Goal: Obtain resource: Download file/media

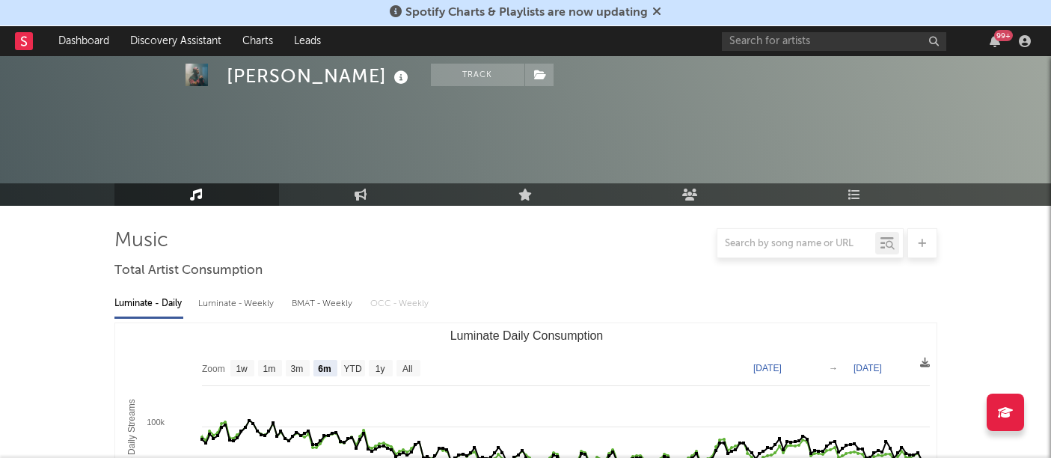
select select "6m"
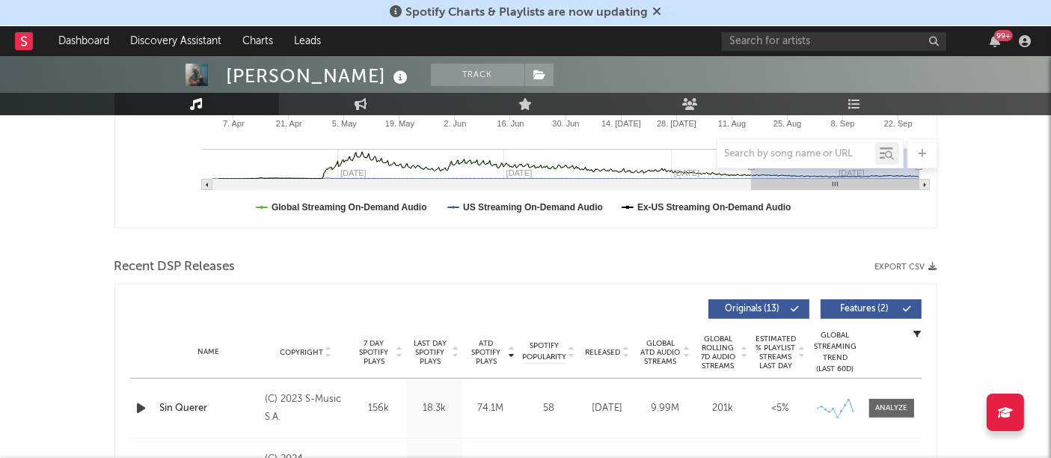
click at [930, 265] on icon "button" at bounding box center [933, 267] width 8 height 8
click at [880, 43] on input "text" at bounding box center [834, 41] width 224 height 19
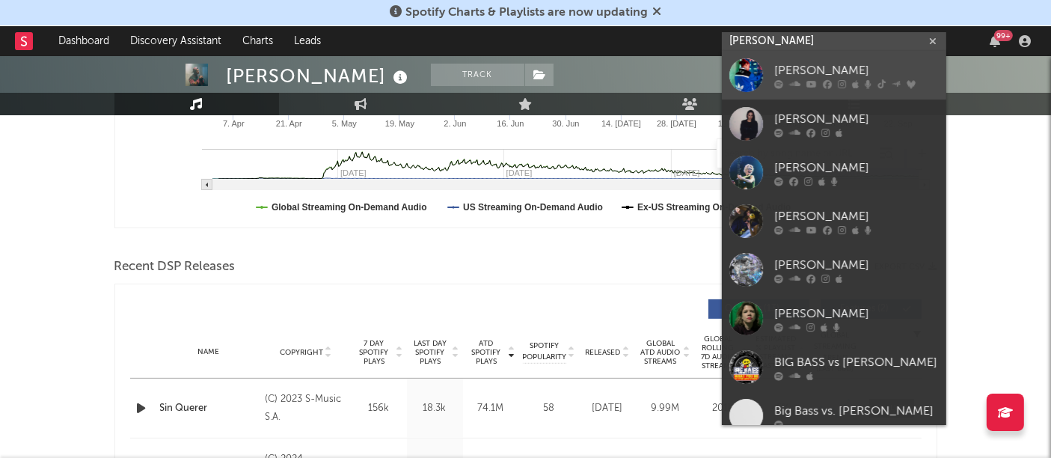
type input "[PERSON_NAME]"
click at [854, 61] on link "[PERSON_NAME]" at bounding box center [834, 75] width 224 height 49
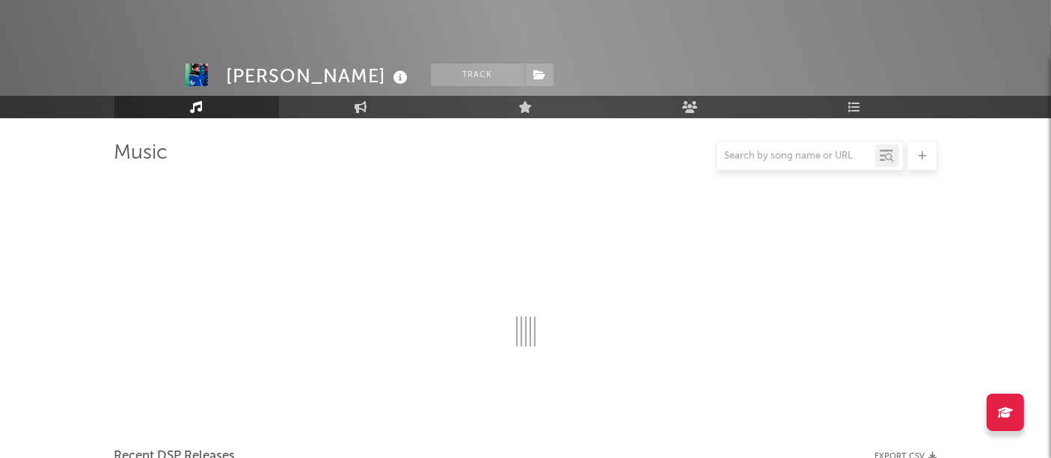
scroll to position [395, 0]
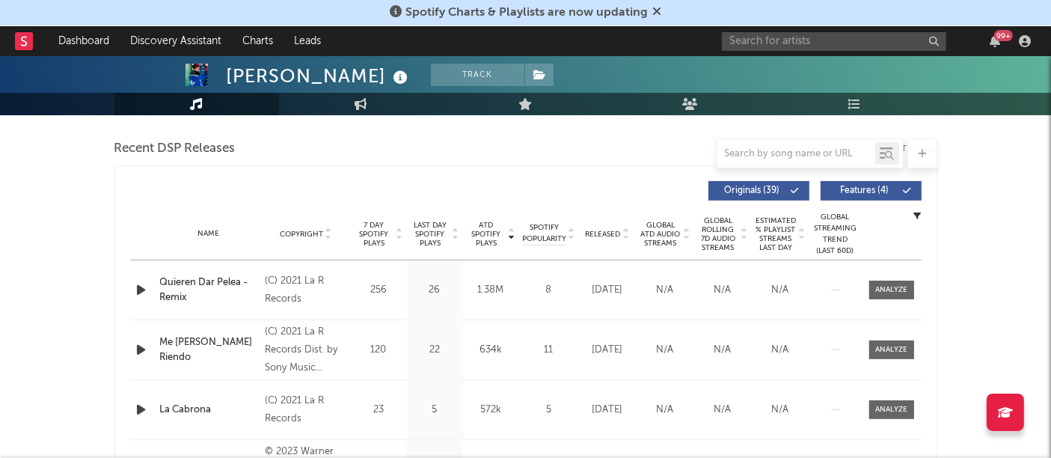
select select "6m"
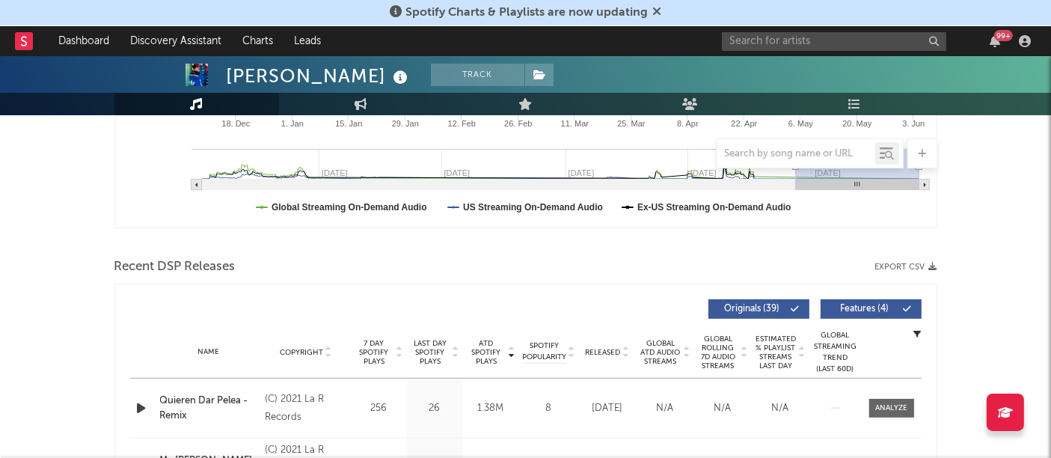
scroll to position [478, 0]
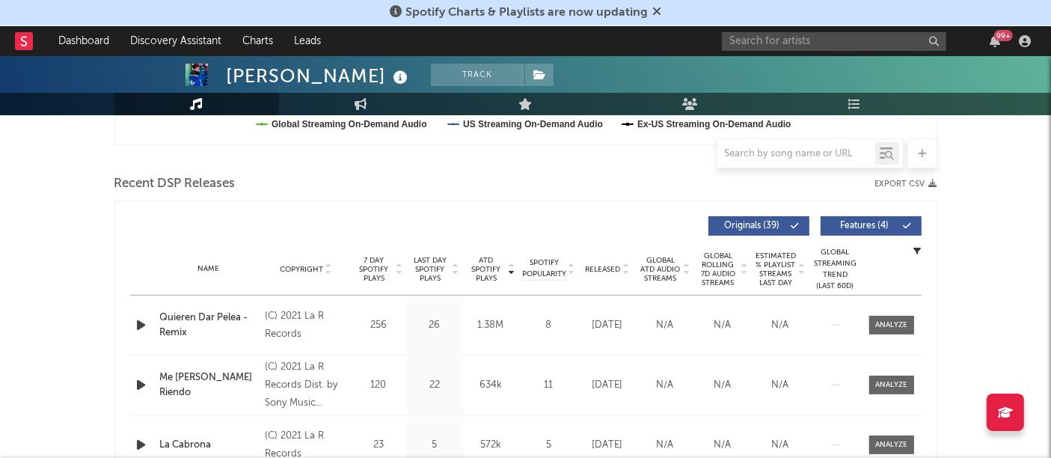
click at [915, 182] on button "Export CSV" at bounding box center [906, 183] width 62 height 9
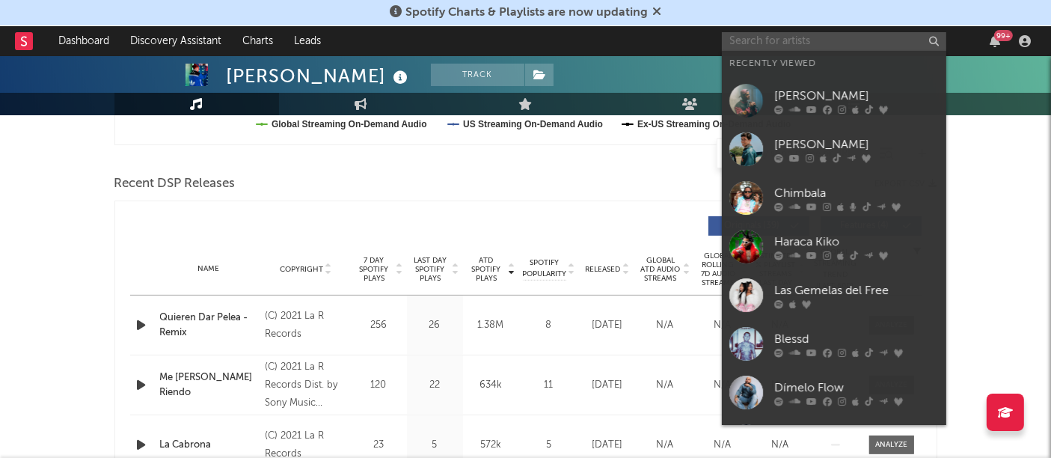
click at [776, 35] on input "text" at bounding box center [834, 41] width 224 height 19
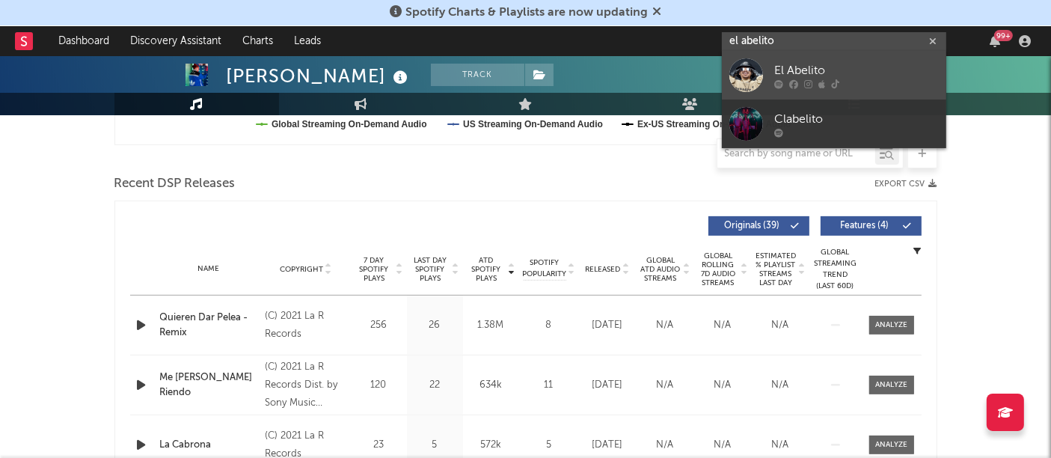
type input "el abelito"
click at [756, 70] on div at bounding box center [746, 75] width 34 height 34
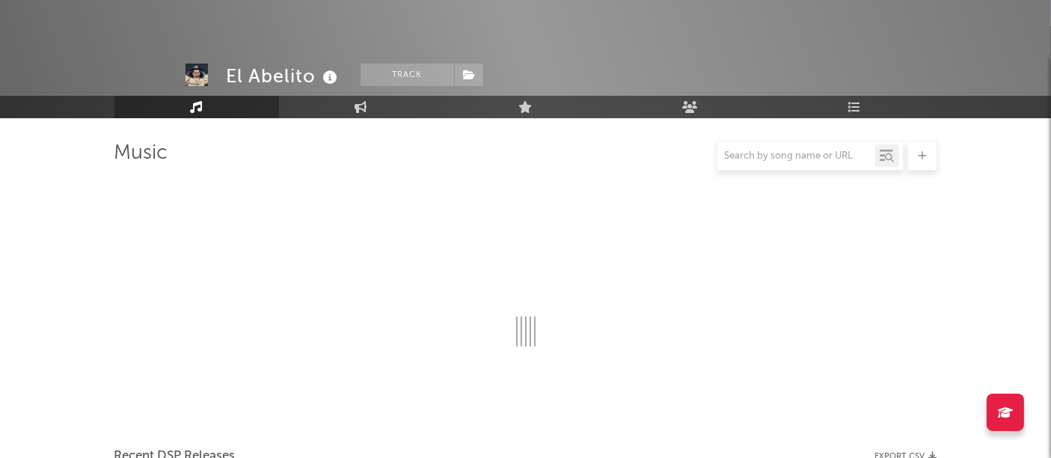
scroll to position [478, 0]
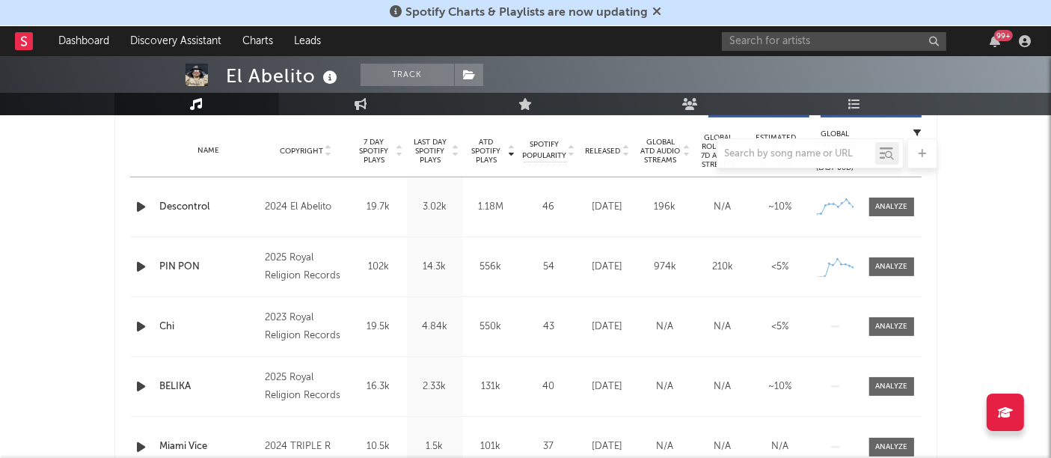
select select "6m"
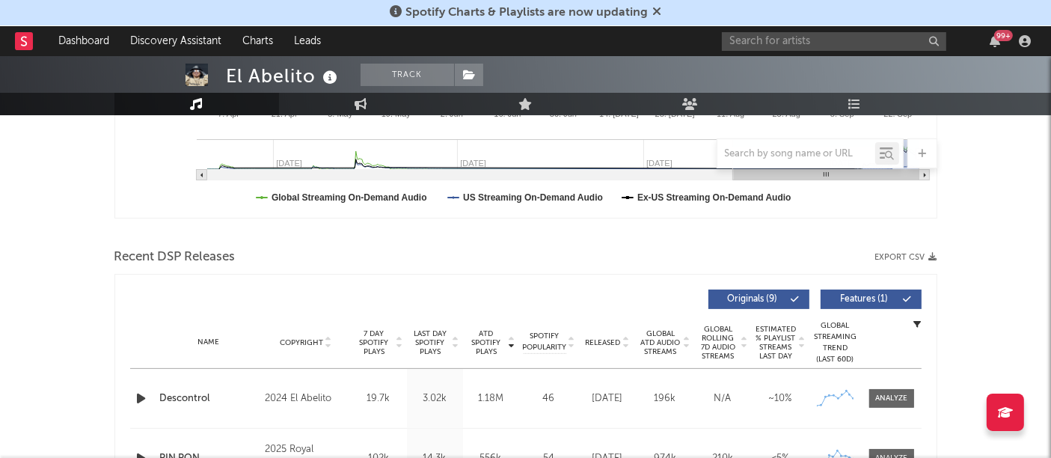
scroll to position [405, 0]
click at [918, 254] on button "Export CSV" at bounding box center [906, 256] width 62 height 9
